Goal: Task Accomplishment & Management: Use online tool/utility

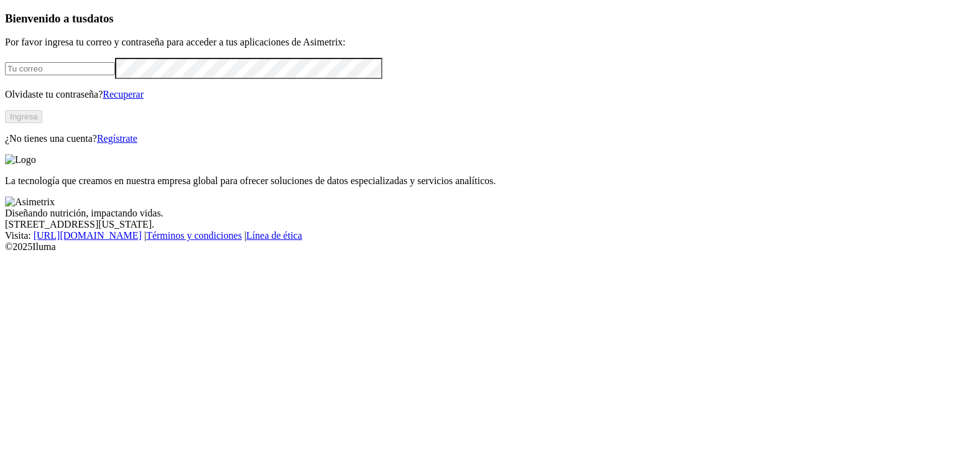
type input "[EMAIL_ADDRESS][PERSON_NAME][DOMAIN_NAME]"
click at [42, 123] on button "Ingresa" at bounding box center [23, 116] width 37 height 13
